Goal: Transaction & Acquisition: Register for event/course

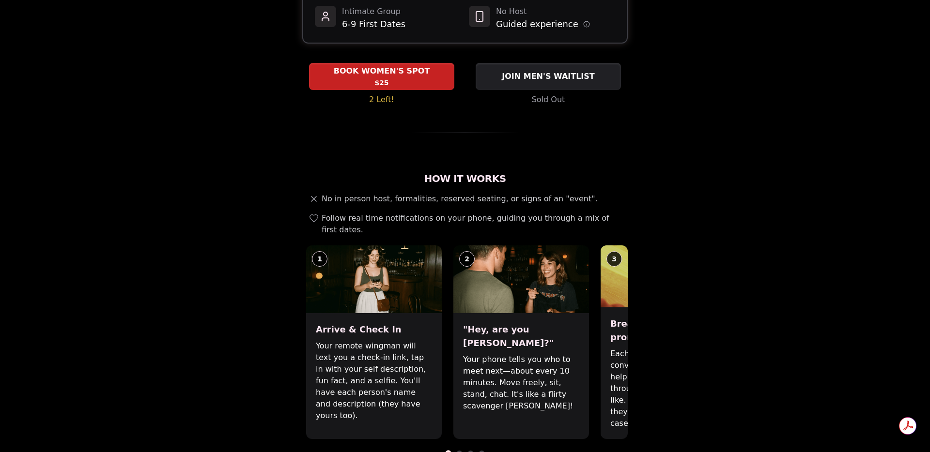
click at [460, 451] on span at bounding box center [459, 453] width 5 height 5
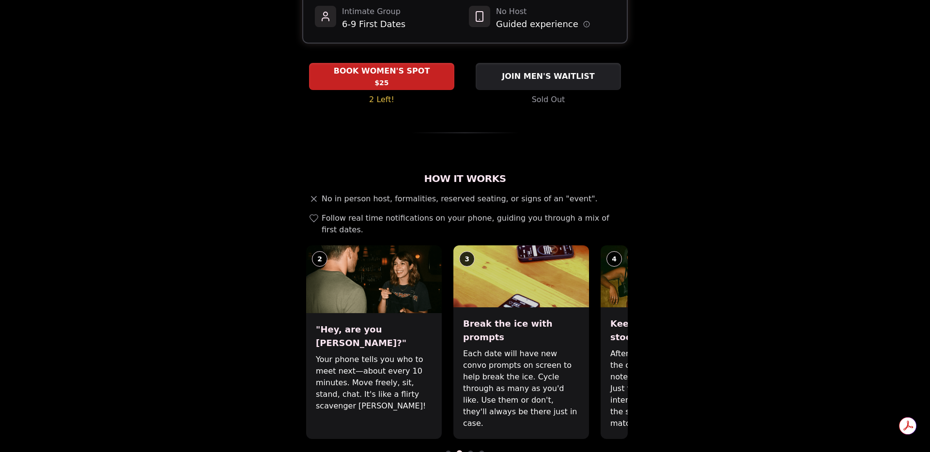
click at [470, 451] on span at bounding box center [470, 453] width 5 height 5
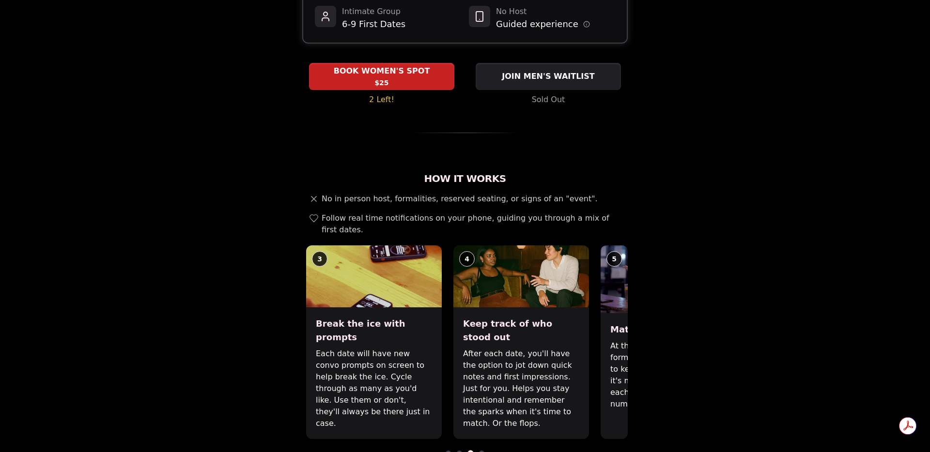
click at [480, 422] on div "How It Works No in person host, formalities, reserved seating, or signs of an "…" at bounding box center [464, 328] width 325 height 312
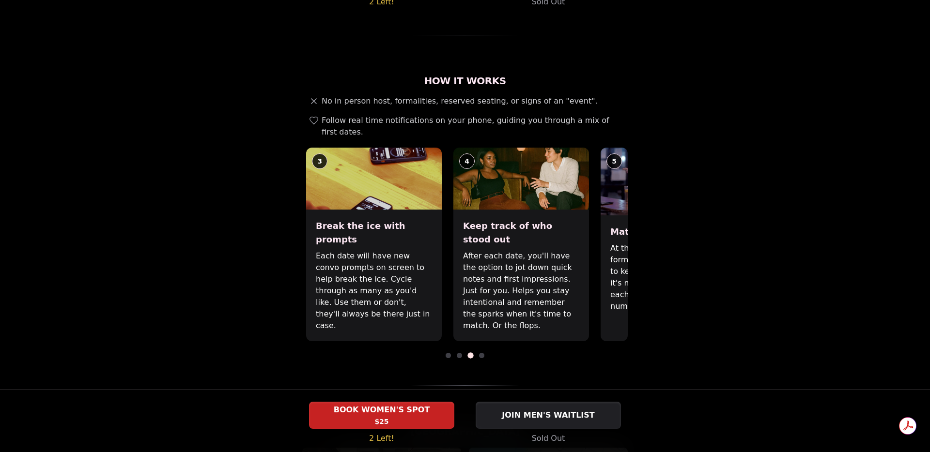
scroll to position [287, 0]
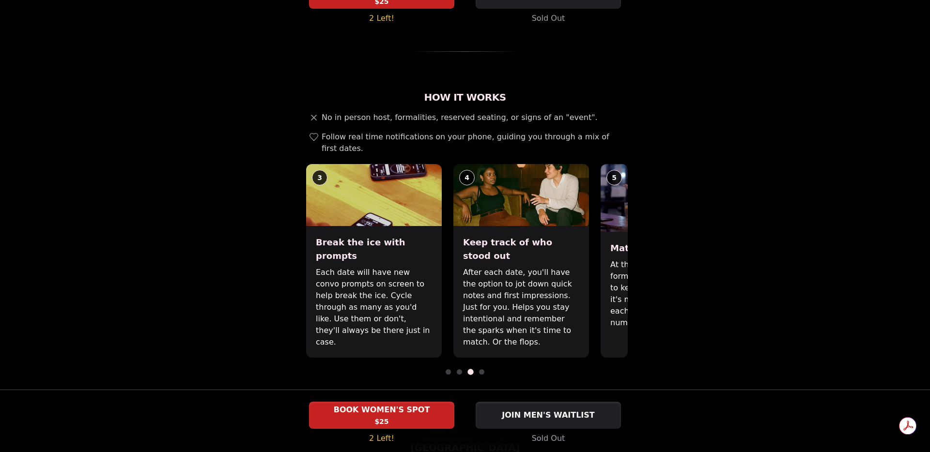
click at [481, 369] on span at bounding box center [481, 371] width 5 height 5
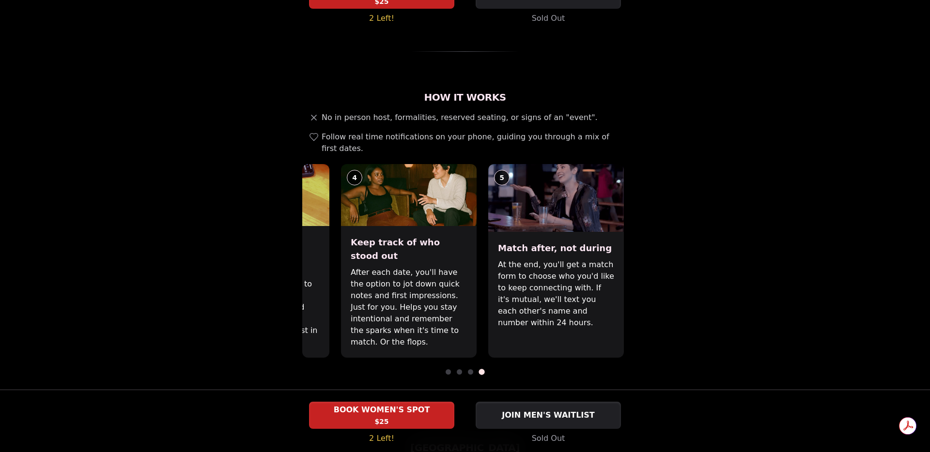
click at [447, 369] on span at bounding box center [447, 371] width 5 height 5
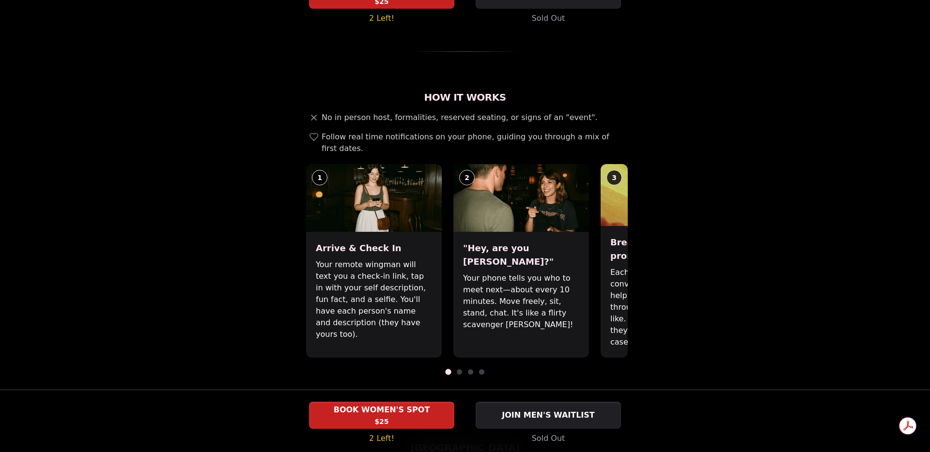
click at [447, 369] on span at bounding box center [448, 372] width 6 height 6
click at [459, 369] on span at bounding box center [459, 371] width 5 height 5
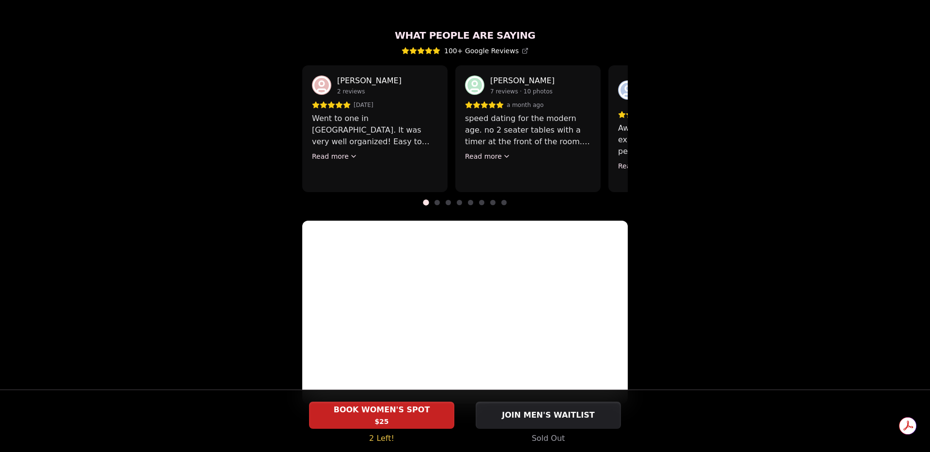
scroll to position [892, 0]
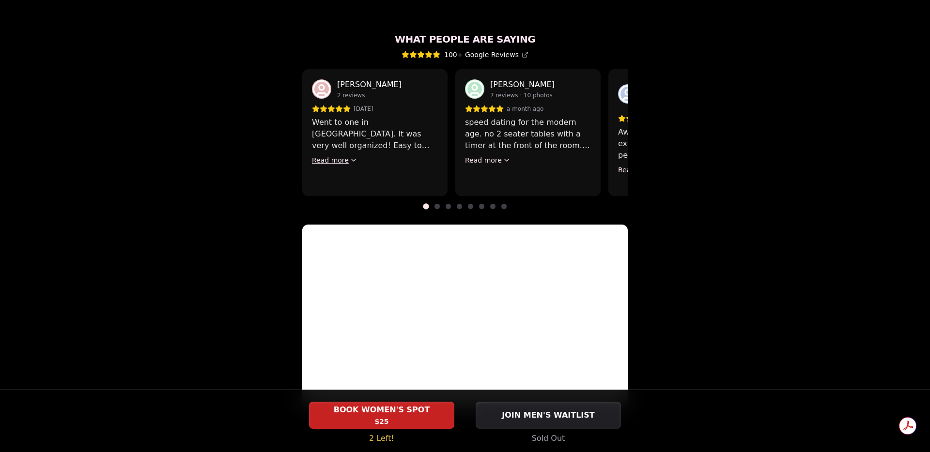
click at [350, 156] on icon at bounding box center [354, 160] width 8 height 8
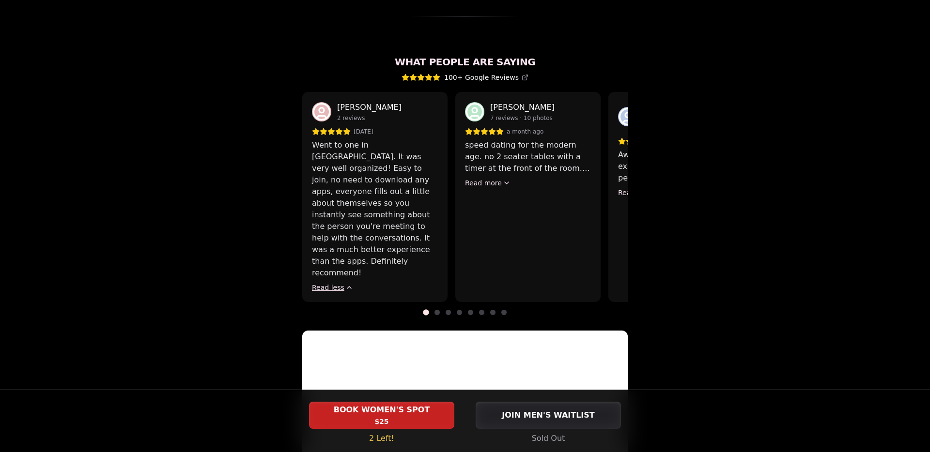
scroll to position [869, 0]
click at [500, 155] on div "[PERSON_NAME] 7 reviews · 10 photos a month ago speed dating for the modern age…" at bounding box center [527, 197] width 145 height 210
click at [492, 155] on div "[PERSON_NAME] 7 reviews · 10 photos a month ago speed dating for the modern age…" at bounding box center [527, 197] width 145 height 210
click at [503, 180] on icon at bounding box center [507, 184] width 8 height 8
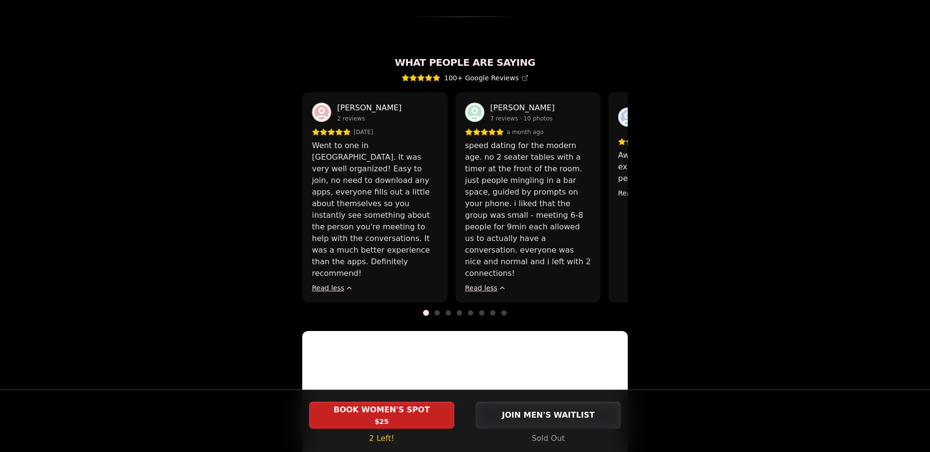
click at [438, 310] on span at bounding box center [436, 312] width 5 height 5
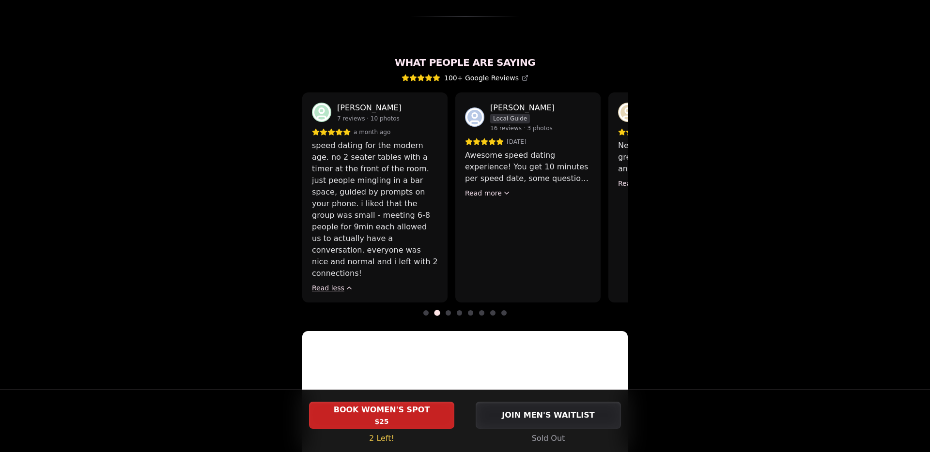
click at [493, 164] on div "[PERSON_NAME] Local Guide 16 reviews · 3 photos [DATE] Awesome speed dating exp…" at bounding box center [527, 197] width 145 height 210
click at [505, 189] on icon at bounding box center [507, 193] width 8 height 8
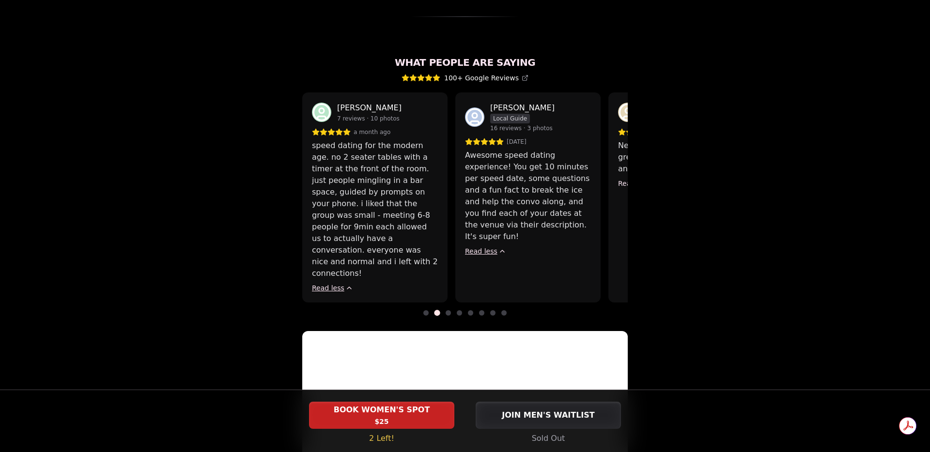
scroll to position [0, 0]
click at [449, 310] on span at bounding box center [447, 312] width 5 height 5
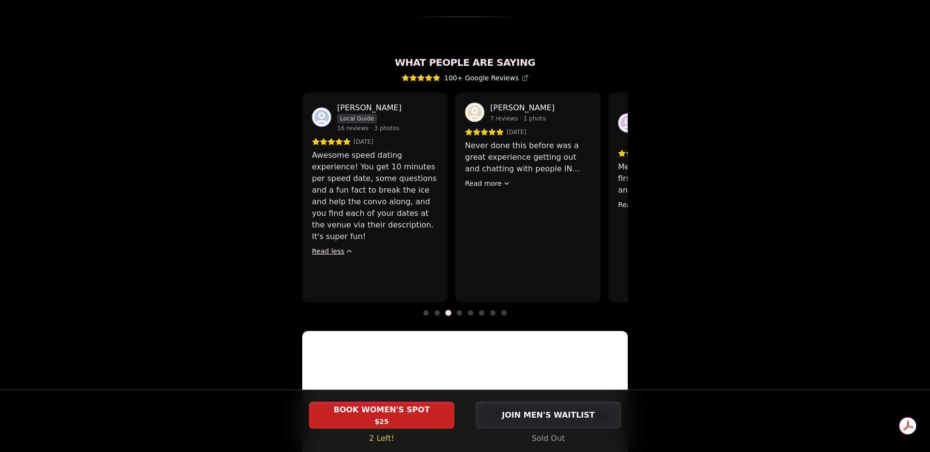
click at [495, 154] on div "[PERSON_NAME] 7 reviews · 1 photo [DATE] Never done this before was a great exp…" at bounding box center [527, 197] width 145 height 210
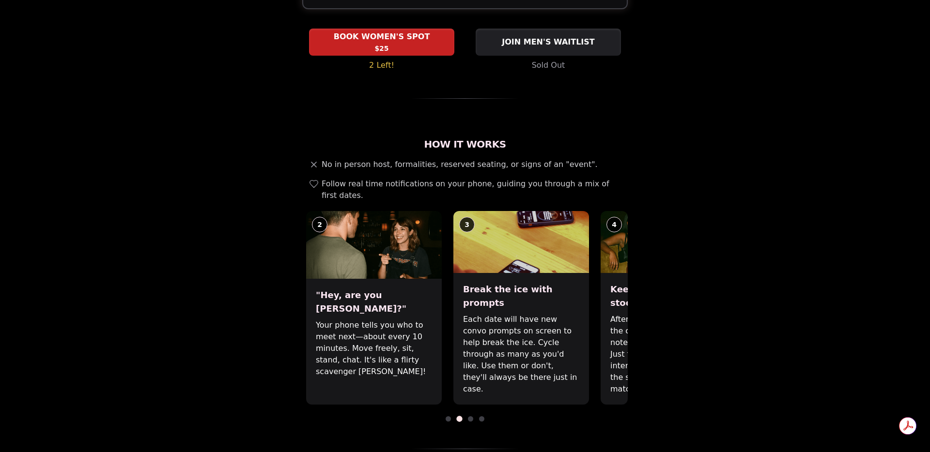
click at [449, 416] on span at bounding box center [447, 418] width 5 height 5
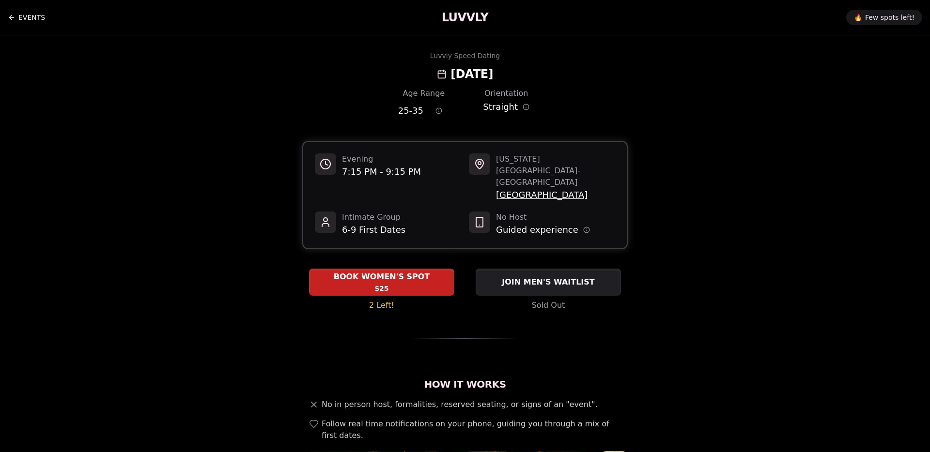
click at [29, 16] on link "EVENTS" at bounding box center [26, 17] width 37 height 19
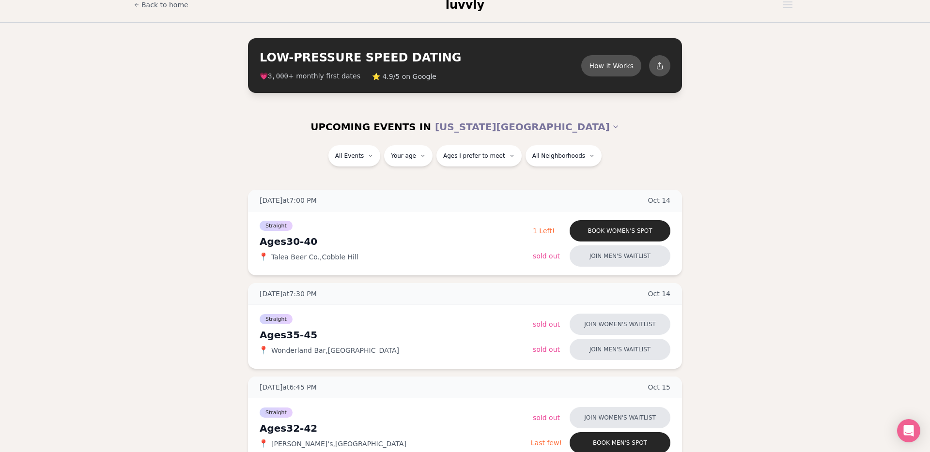
scroll to position [15, 0]
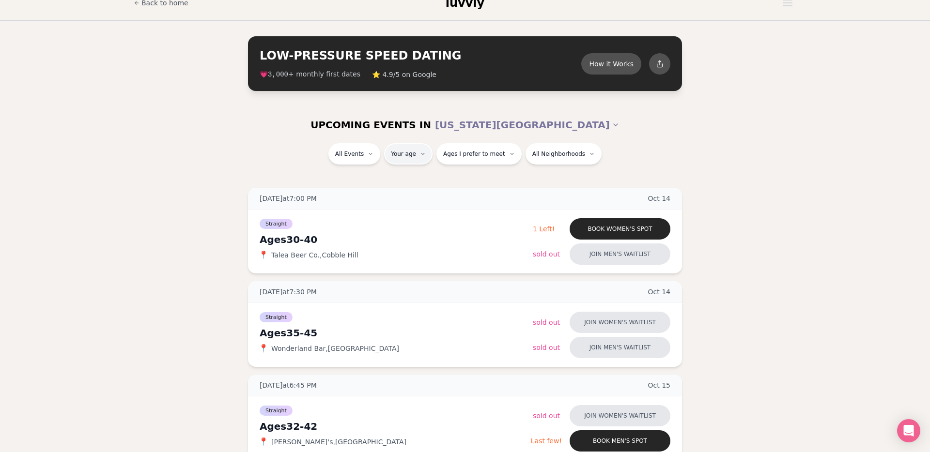
type input "**"
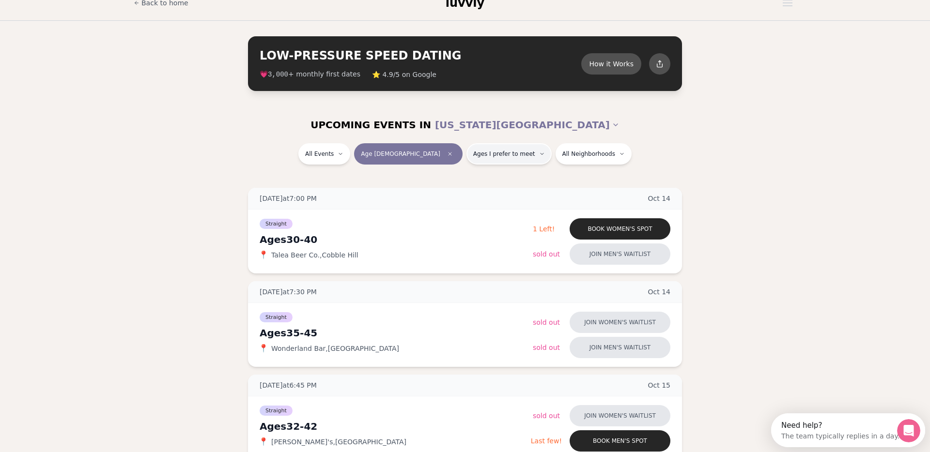
click at [466, 158] on button "Ages I prefer to meet" at bounding box center [508, 153] width 85 height 21
click at [439, 192] on button "Around my age" at bounding box center [441, 191] width 8 height 8
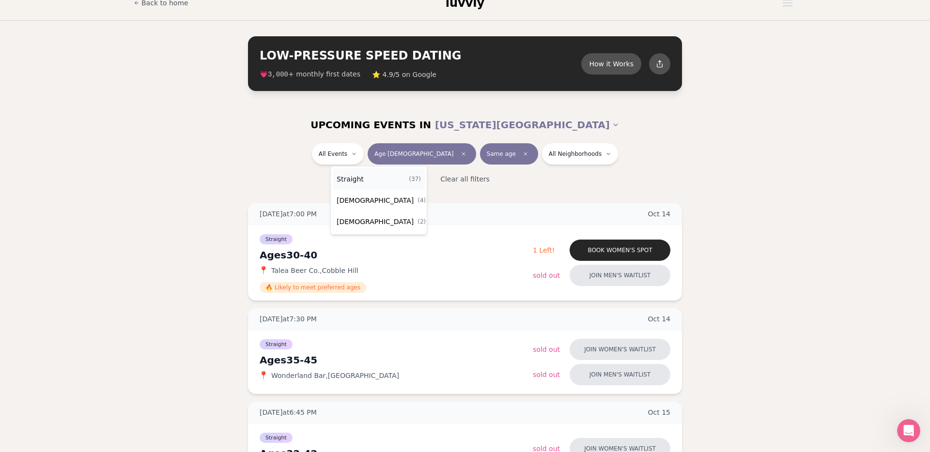
click at [389, 180] on div "Straight ( 37 )" at bounding box center [379, 179] width 92 height 21
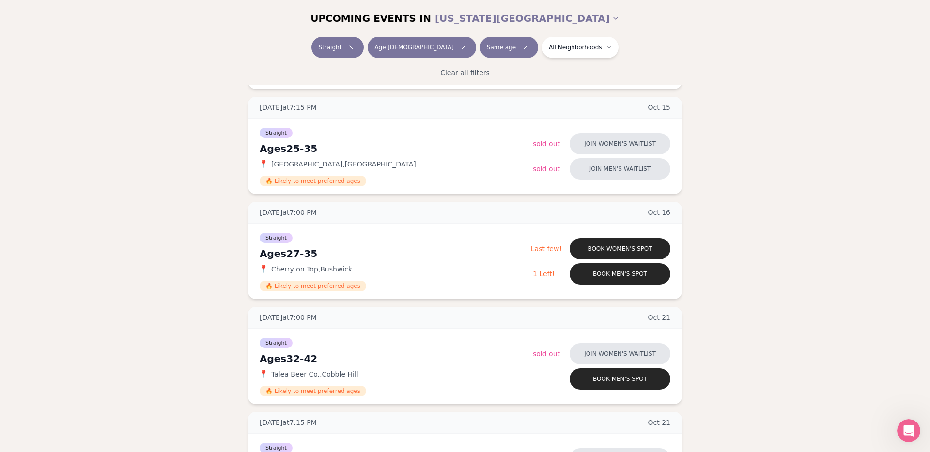
scroll to position [533, 0]
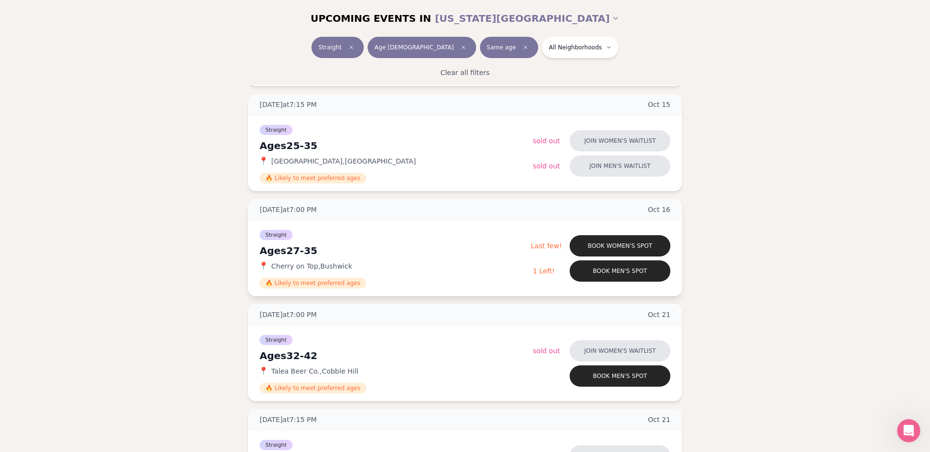
click at [414, 242] on div "Straight Ages [DEMOGRAPHIC_DATA] 📍 Cherry on Top , [PERSON_NAME] 🔥 Likely to me…" at bounding box center [395, 259] width 271 height 60
click at [434, 244] on div "Ages [DEMOGRAPHIC_DATA]" at bounding box center [395, 251] width 271 height 14
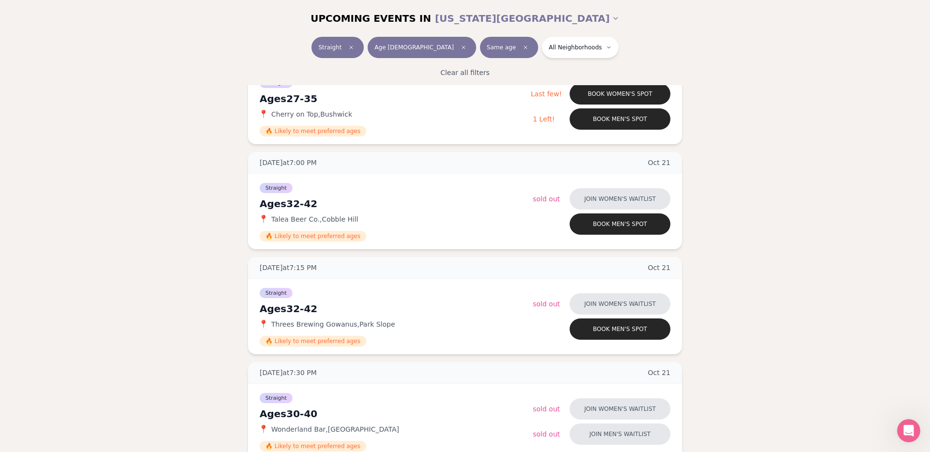
scroll to position [698, 0]
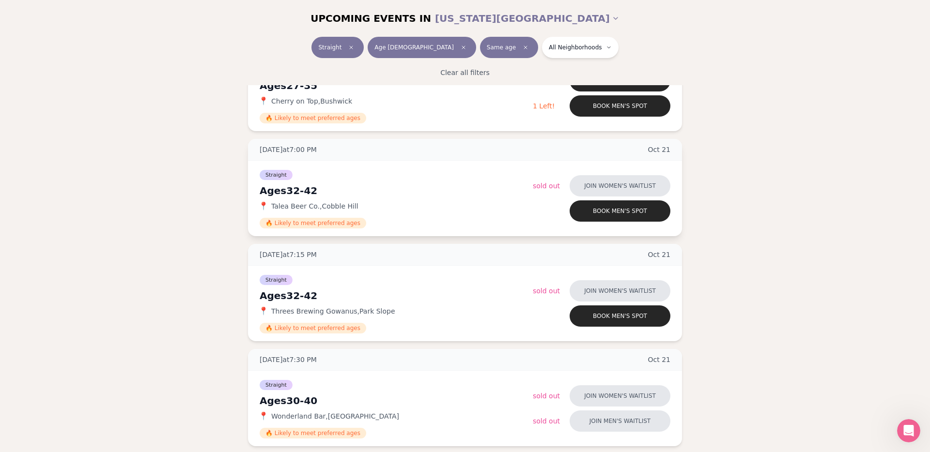
click at [399, 185] on div "Ages [DEMOGRAPHIC_DATA]" at bounding box center [396, 191] width 273 height 14
click at [409, 212] on div "Straight Ages [DEMOGRAPHIC_DATA] 📍 Talea Beer Co. , Cobble Hill 🔥 Likely to mee…" at bounding box center [396, 199] width 273 height 60
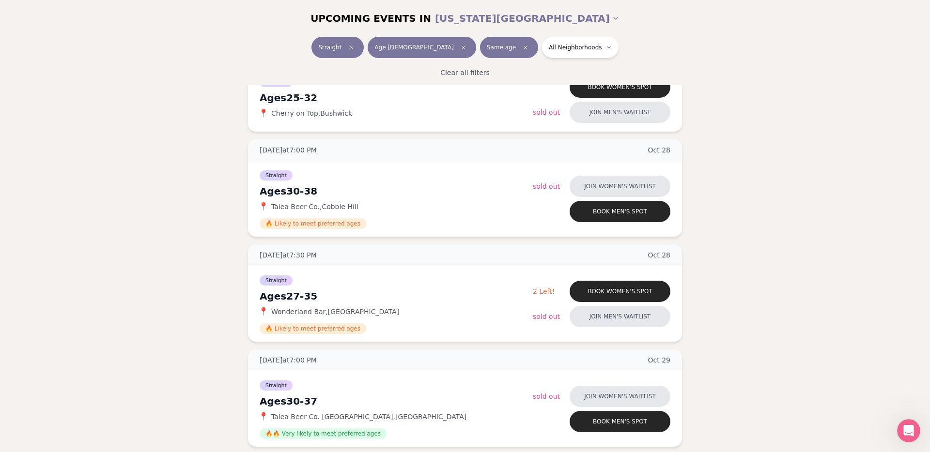
scroll to position [1504, 0]
click at [387, 286] on div "Straight Ages [DEMOGRAPHIC_DATA] 📍 [GEOGRAPHIC_DATA] , [GEOGRAPHIC_DATA] 🔥 Like…" at bounding box center [396, 304] width 273 height 60
click at [306, 290] on div "Ages [DEMOGRAPHIC_DATA]" at bounding box center [396, 296] width 273 height 14
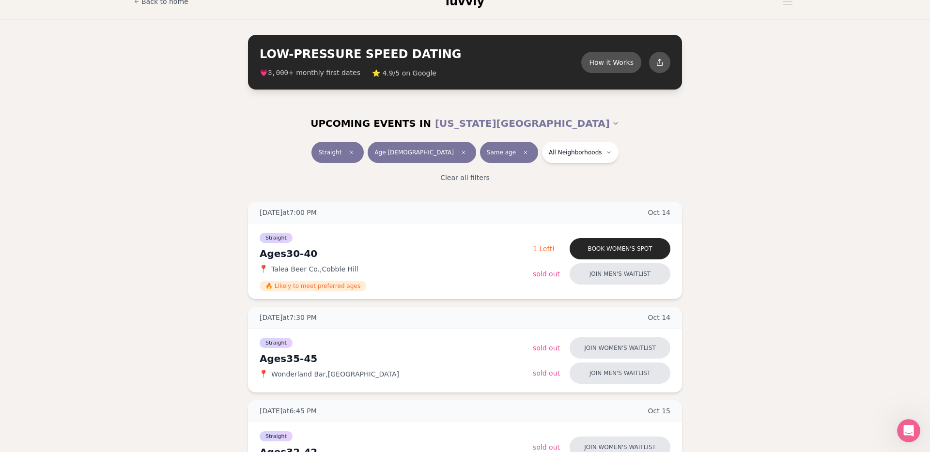
scroll to position [0, 0]
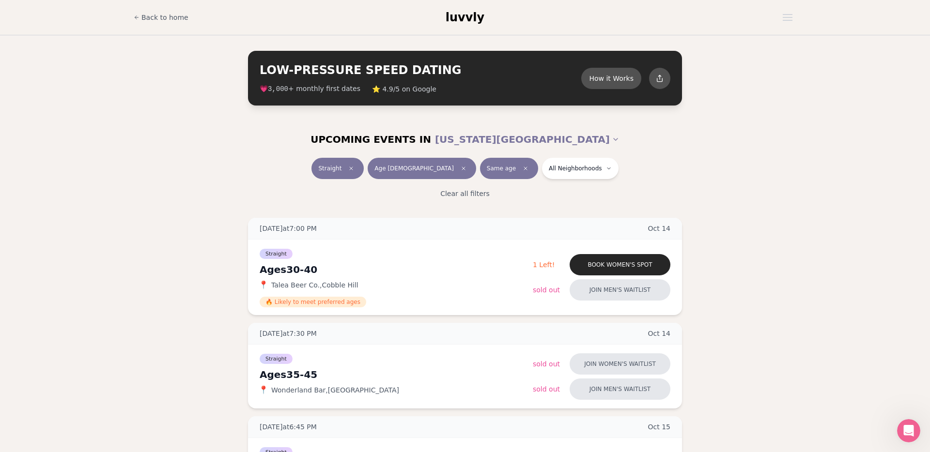
click at [418, 169] on span "Age [DEMOGRAPHIC_DATA]" at bounding box center [413, 169] width 79 height 8
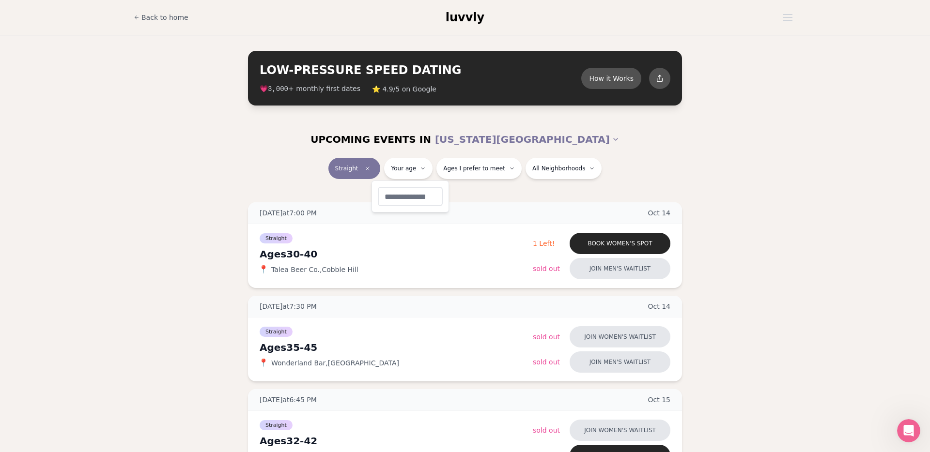
type input "**"
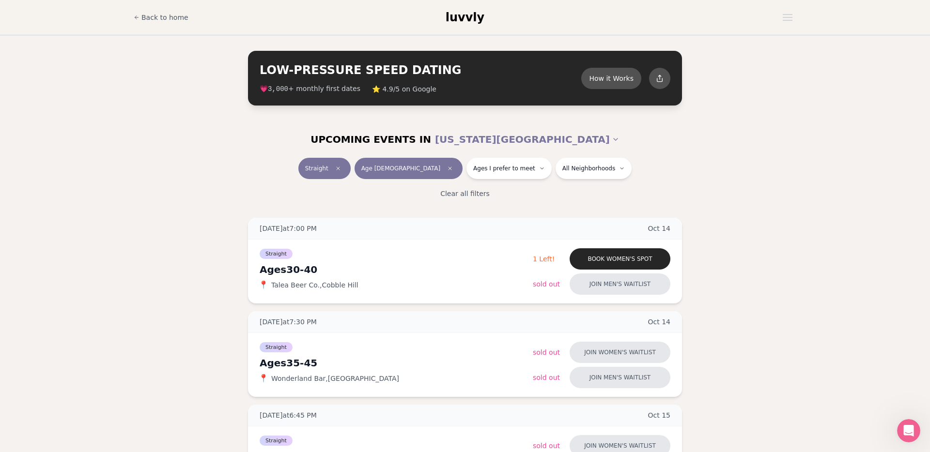
click at [469, 180] on div "Straight Age [DEMOGRAPHIC_DATA] Ages I prefer to meet All Neighborhoods" at bounding box center [465, 170] width 542 height 25
click at [476, 170] on span "Ages I prefer to meet" at bounding box center [504, 169] width 62 height 8
click at [459, 203] on span "Around my age" at bounding box center [477, 205] width 52 height 10
click at [445, 203] on button "Around my age" at bounding box center [441, 205] width 8 height 8
click at [333, 188] on div "Clear all filters" at bounding box center [465, 193] width 542 height 21
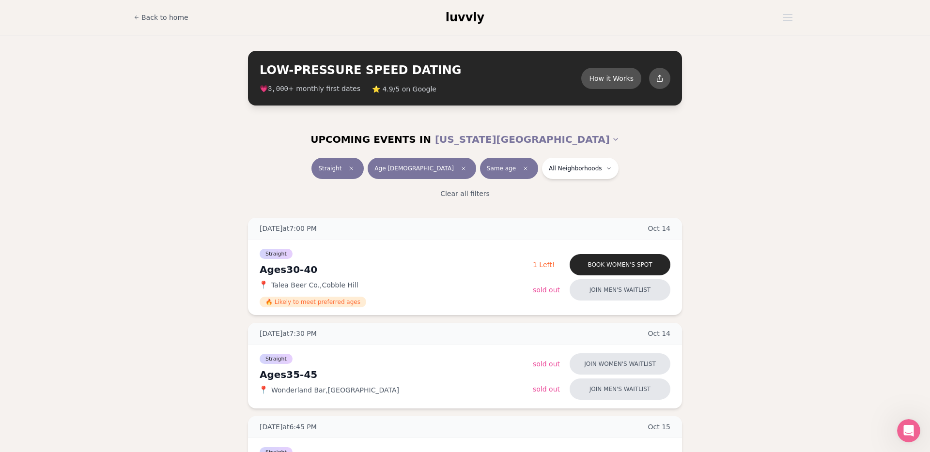
click at [487, 171] on span "Same age" at bounding box center [501, 169] width 29 height 8
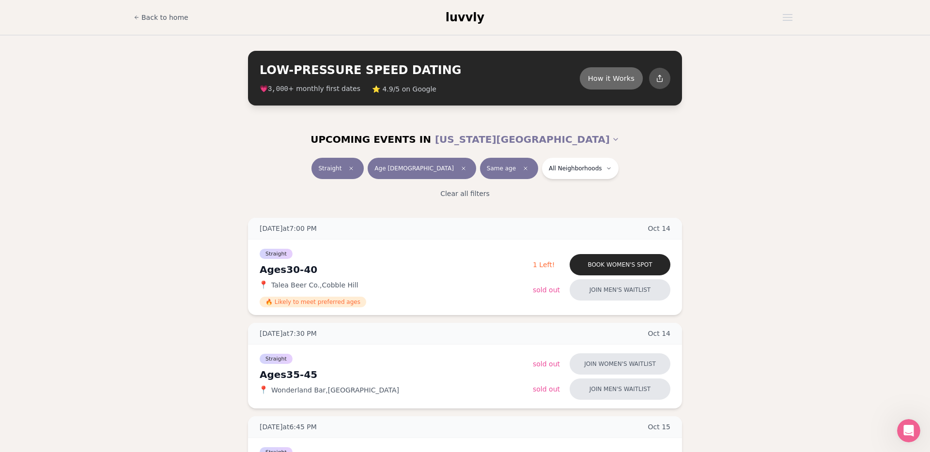
click at [610, 78] on button "How it Works" at bounding box center [611, 78] width 63 height 22
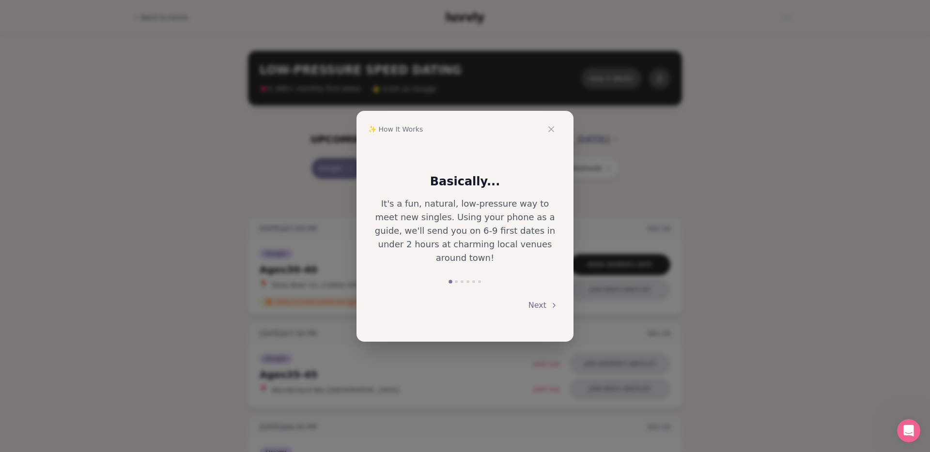
click at [542, 299] on button "Next" at bounding box center [543, 305] width 30 height 21
click at [542, 299] on button "Next" at bounding box center [543, 306] width 30 height 21
click at [542, 299] on button "Next" at bounding box center [543, 305] width 30 height 21
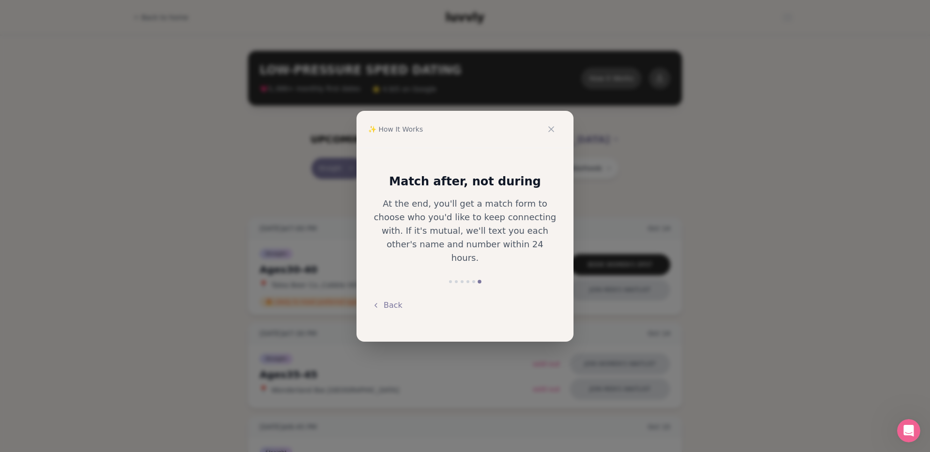
click at [542, 299] on div "Back" at bounding box center [465, 305] width 186 height 21
click at [550, 130] on icon at bounding box center [551, 129] width 5 height 5
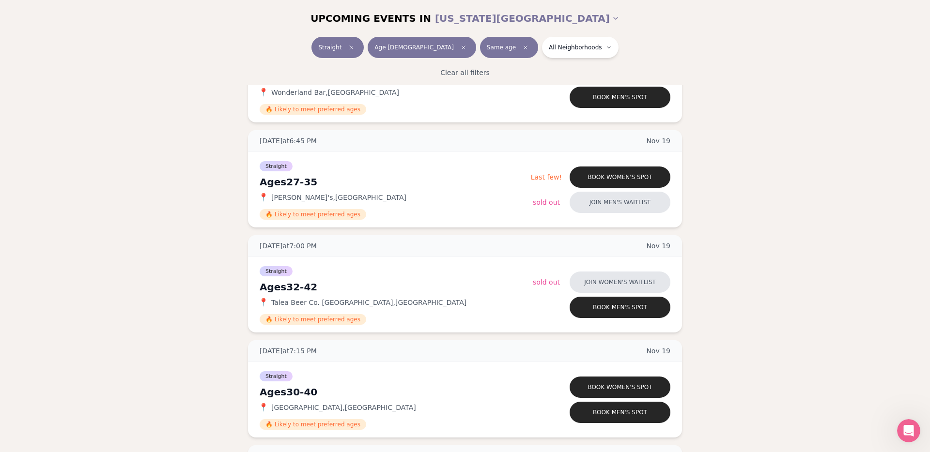
scroll to position [3064, 0]
